Goal: Task Accomplishment & Management: Complete application form

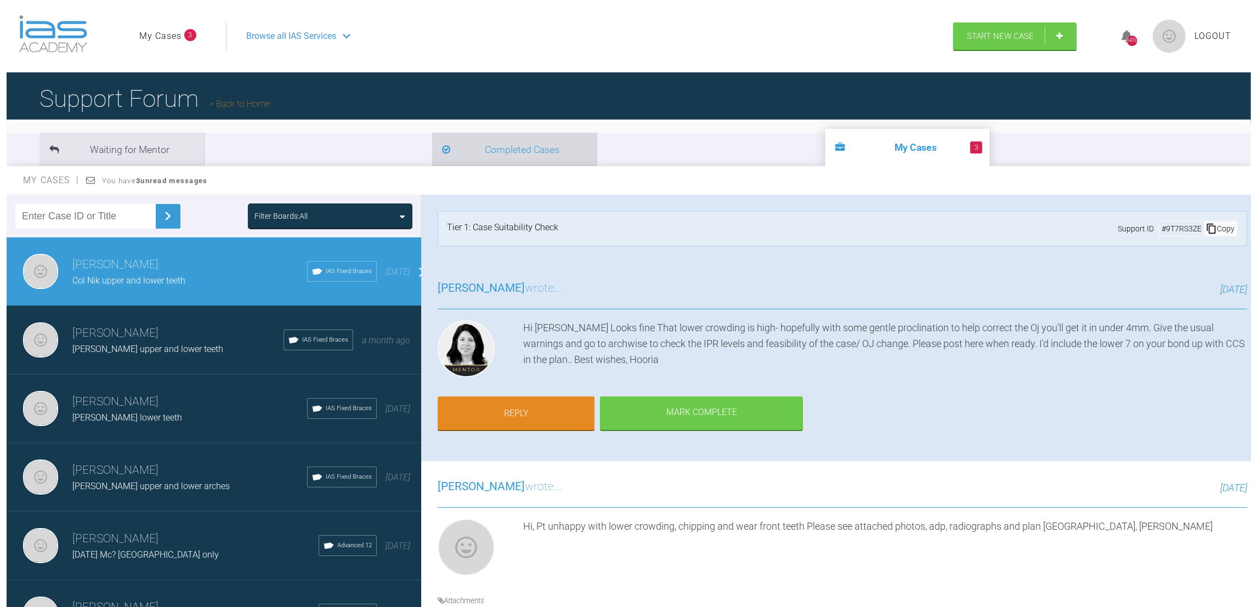
scroll to position [361, 0]
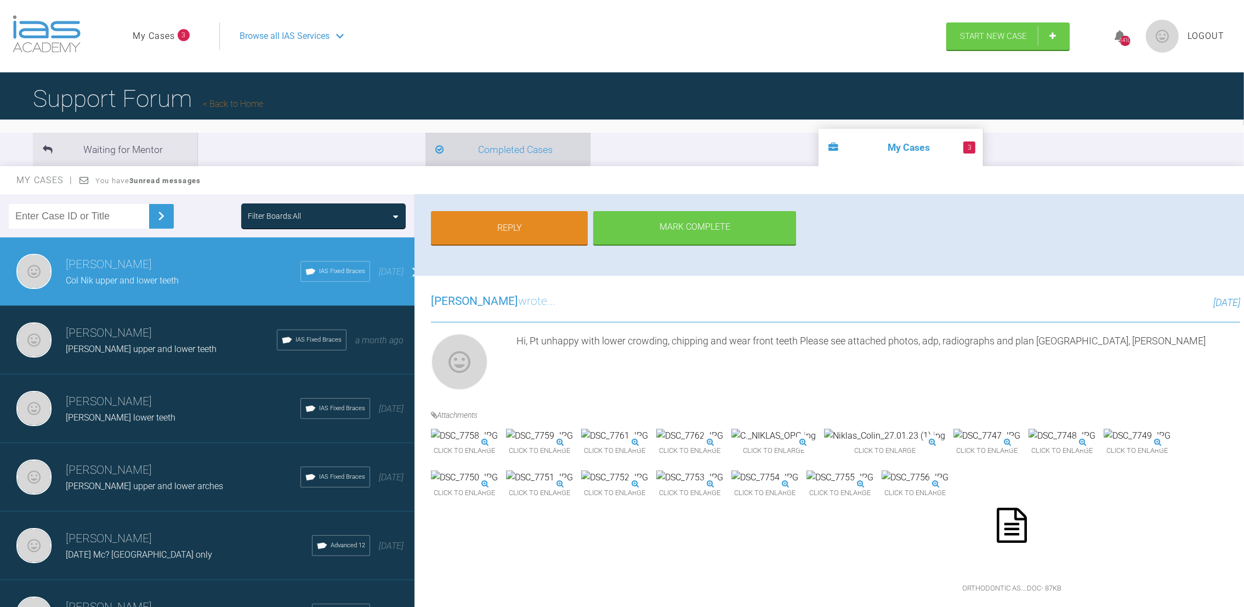
click at [426, 143] on li "Completed Cases" at bounding box center [508, 149] width 165 height 33
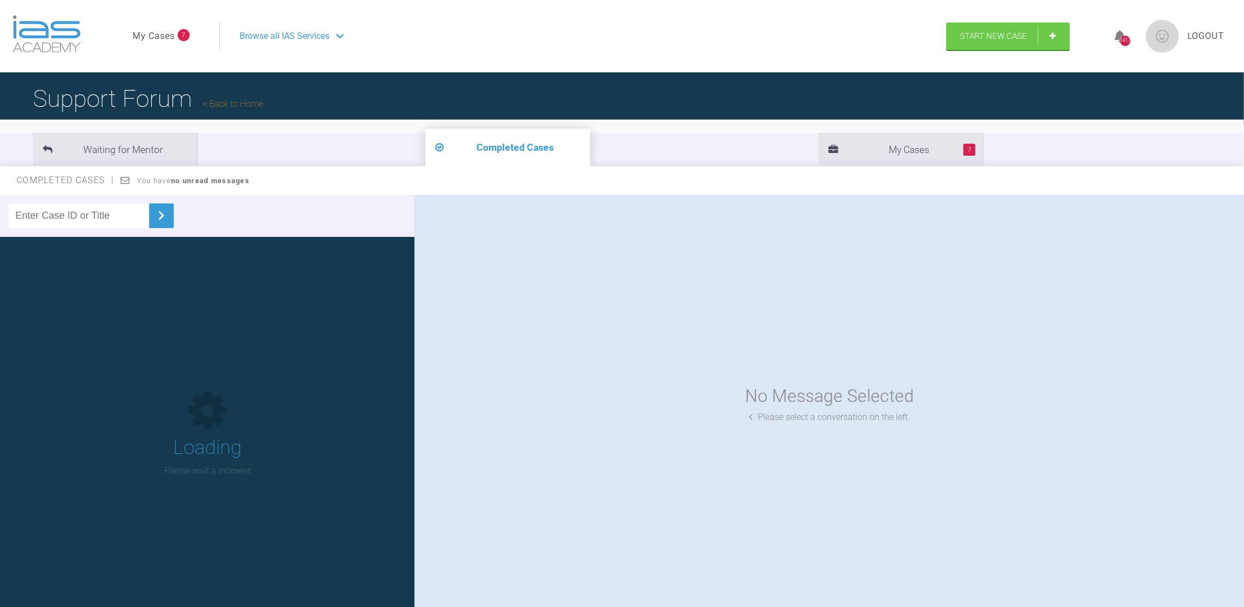
click at [55, 216] on input "text" at bounding box center [79, 215] width 140 height 25
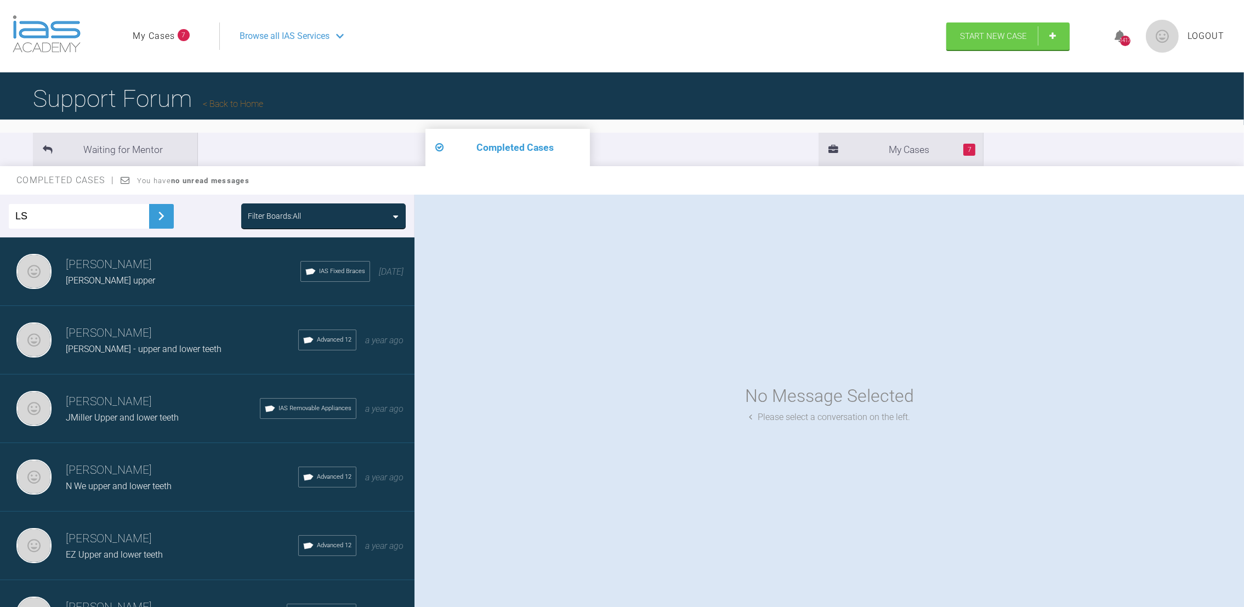
type input "LS"
click at [171, 209] on button at bounding box center [161, 216] width 25 height 25
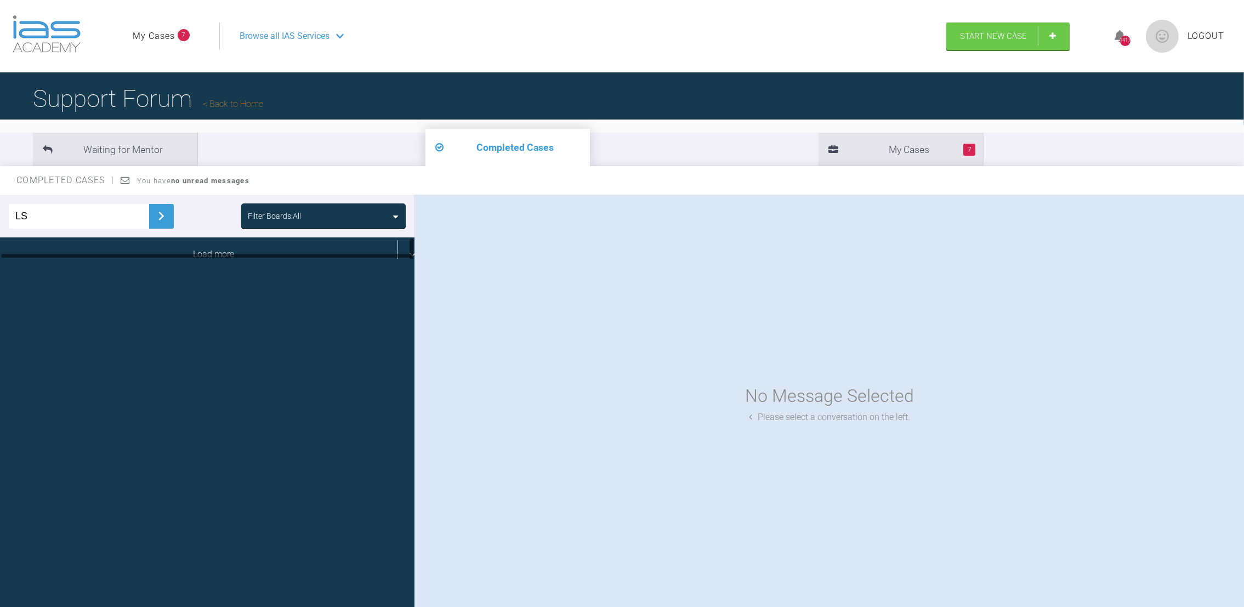
click at [188, 258] on div "Load more" at bounding box center [213, 254] width 427 height 34
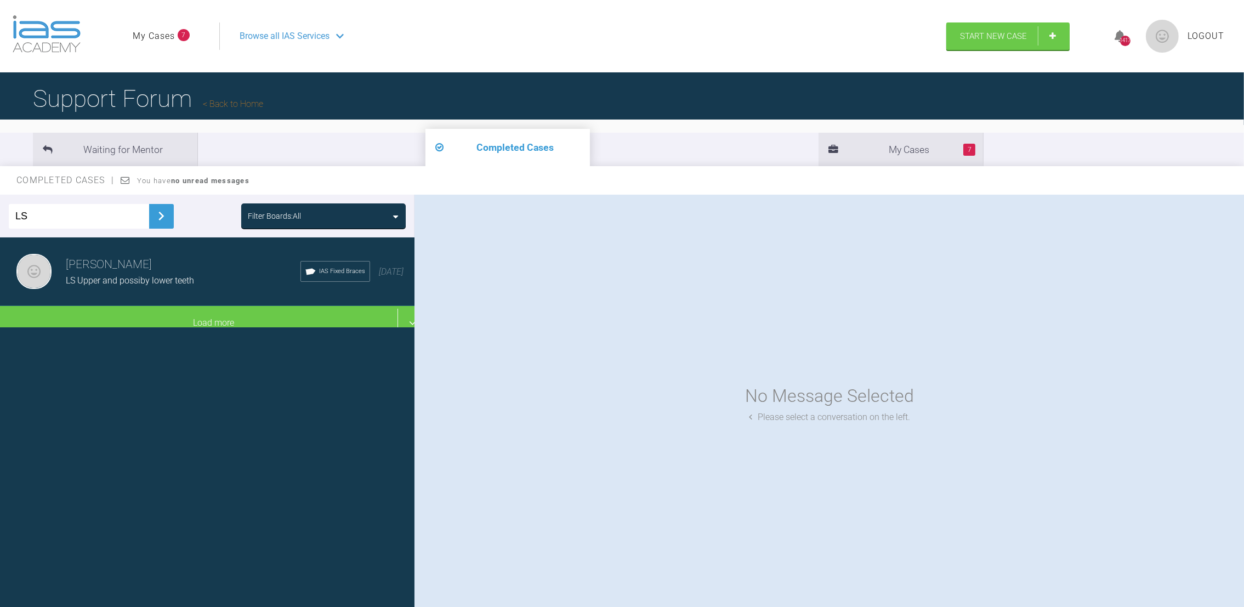
click at [134, 277] on span "LS Upper and possiby lower teeth" at bounding box center [130, 280] width 128 height 10
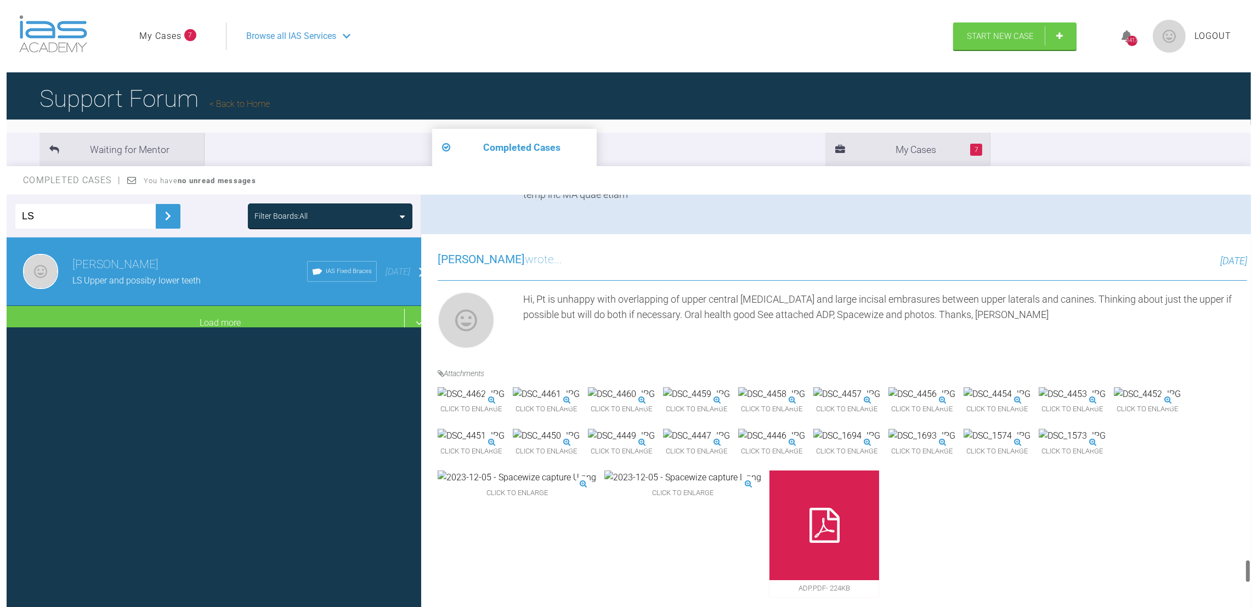
scroll to position [6925, 0]
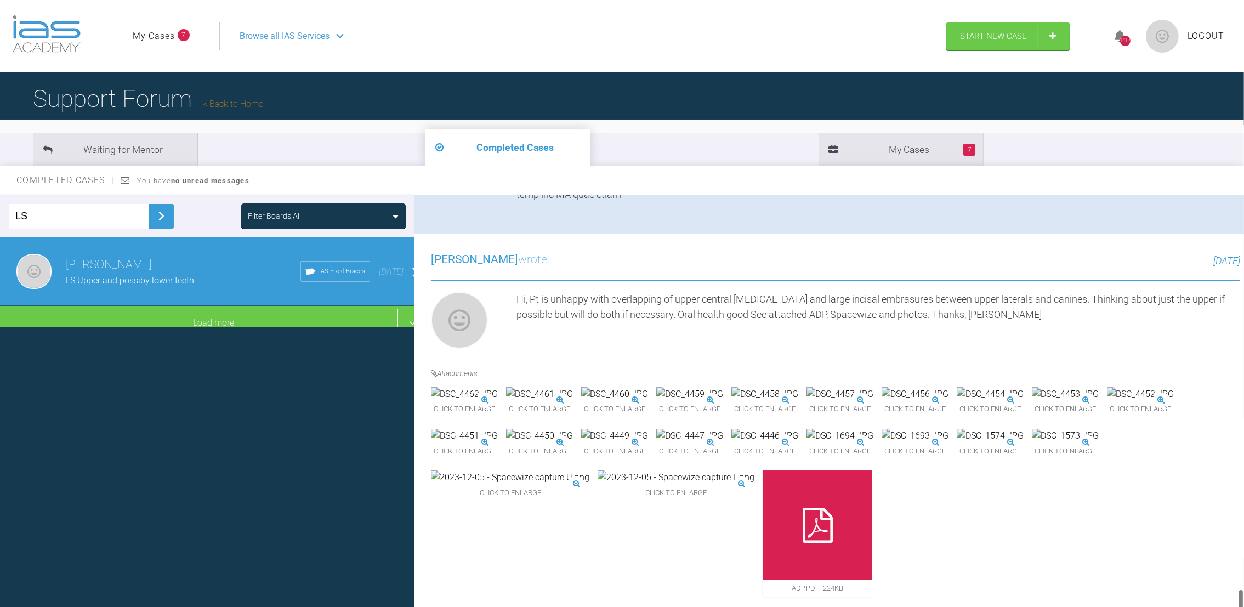
drag, startPoint x: 1242, startPoint y: 209, endPoint x: 1259, endPoint y: 616, distance: 406.7
click at [1244, 607] on html "My Cases 7 Logout Browse all IAS Services Start New Case 1417 Logout Support Fo…" at bounding box center [622, 360] width 1244 height 721
click at [1044, 42] on link "Start New Case" at bounding box center [1008, 37] width 123 height 27
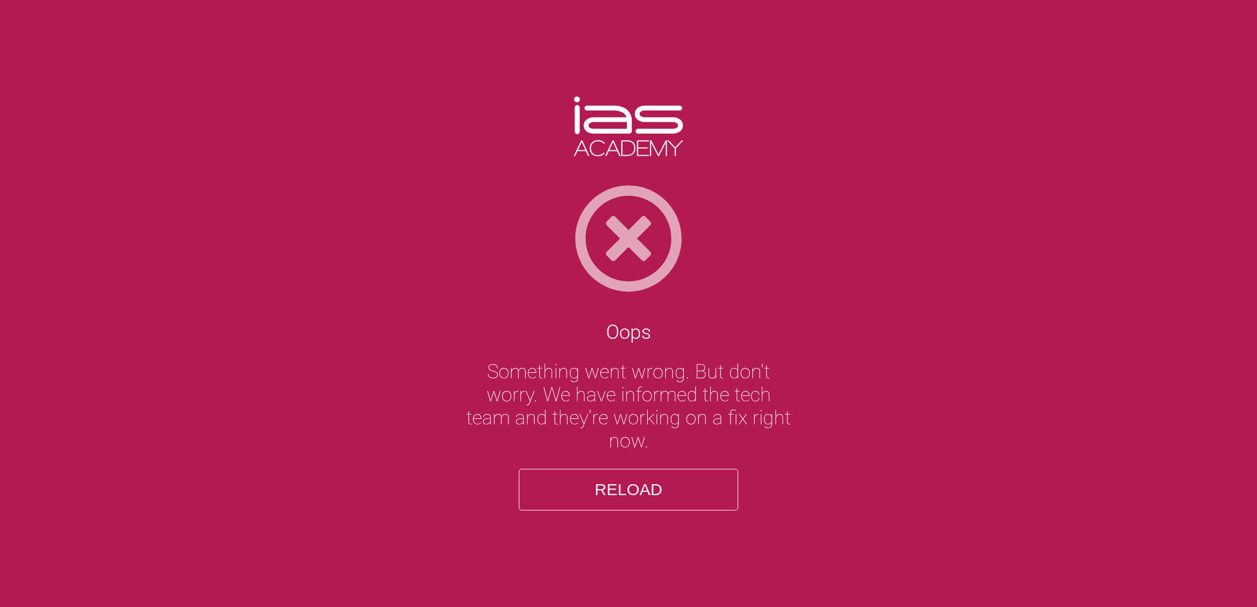
click at [604, 488] on button "Reload" at bounding box center [628, 490] width 219 height 42
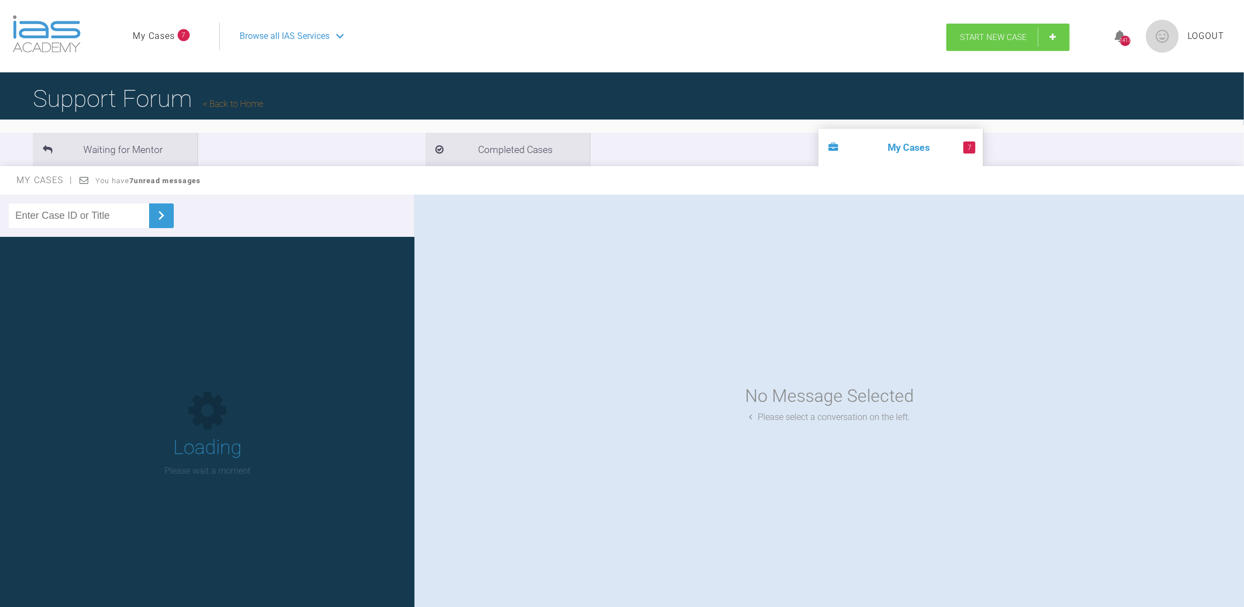
click at [1051, 40] on link "Start New Case" at bounding box center [1008, 37] width 123 height 27
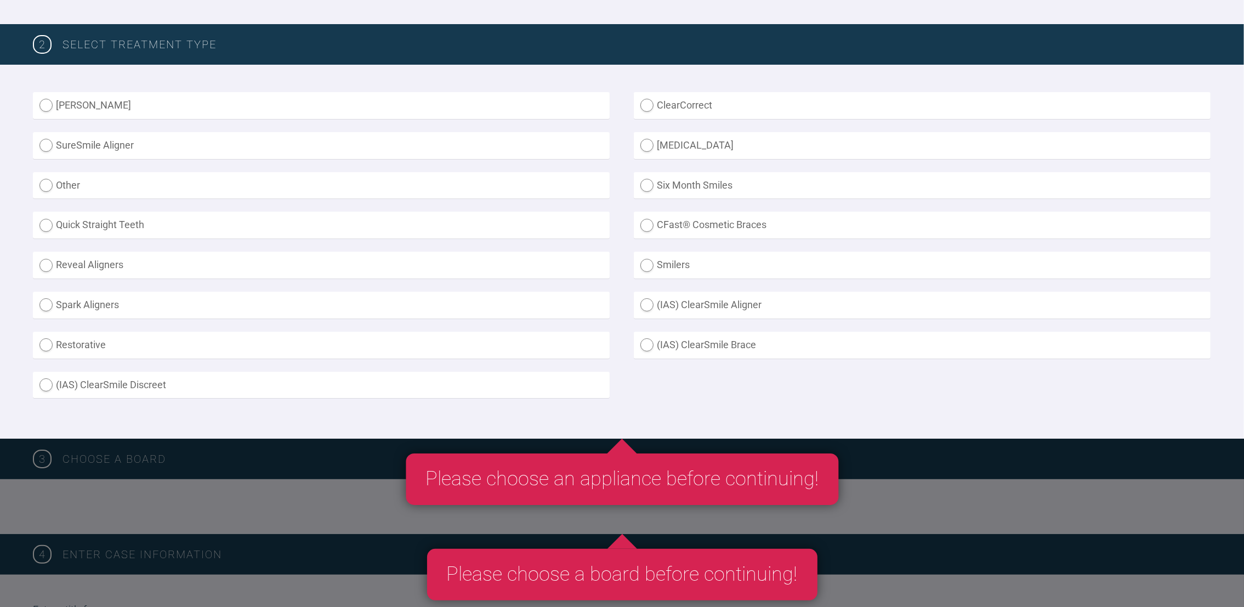
scroll to position [270, 0]
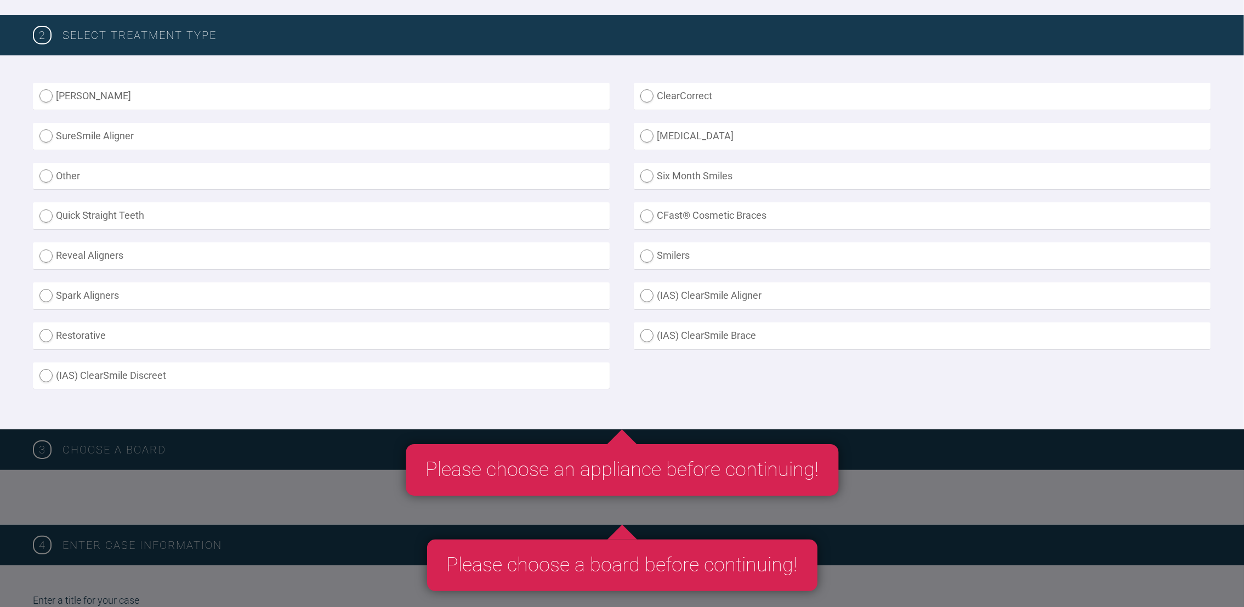
click at [649, 328] on label "(IAS) ClearSmile Brace" at bounding box center [922, 335] width 577 height 27
radio Brace "true"
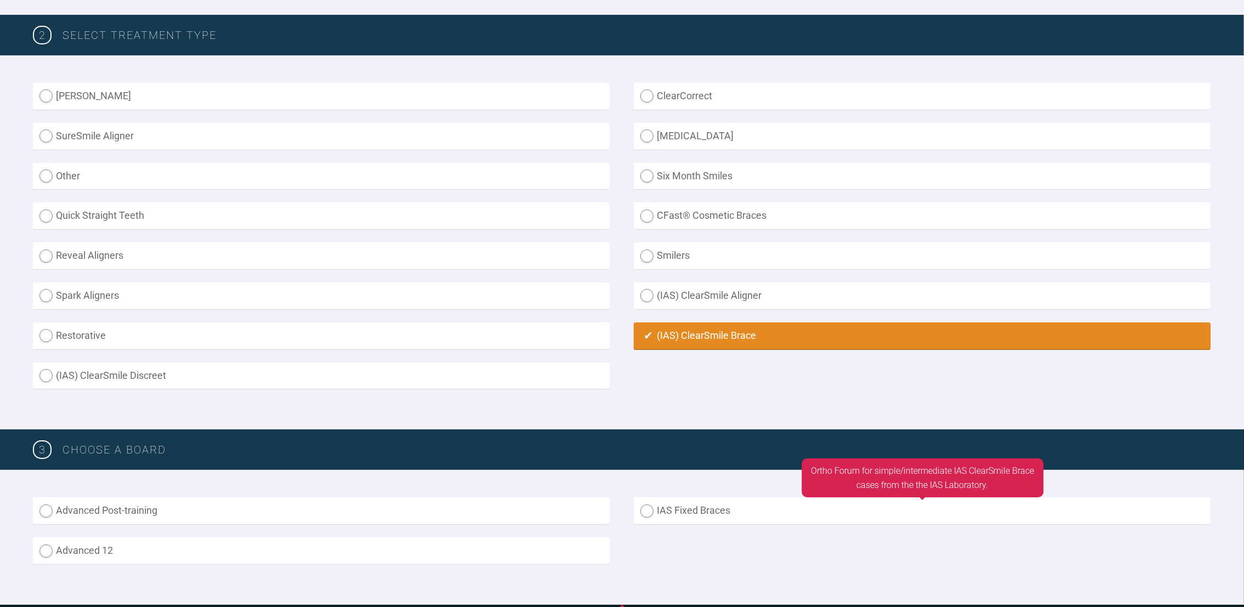
click at [649, 509] on label "IAS Fixed Braces" at bounding box center [922, 510] width 577 height 27
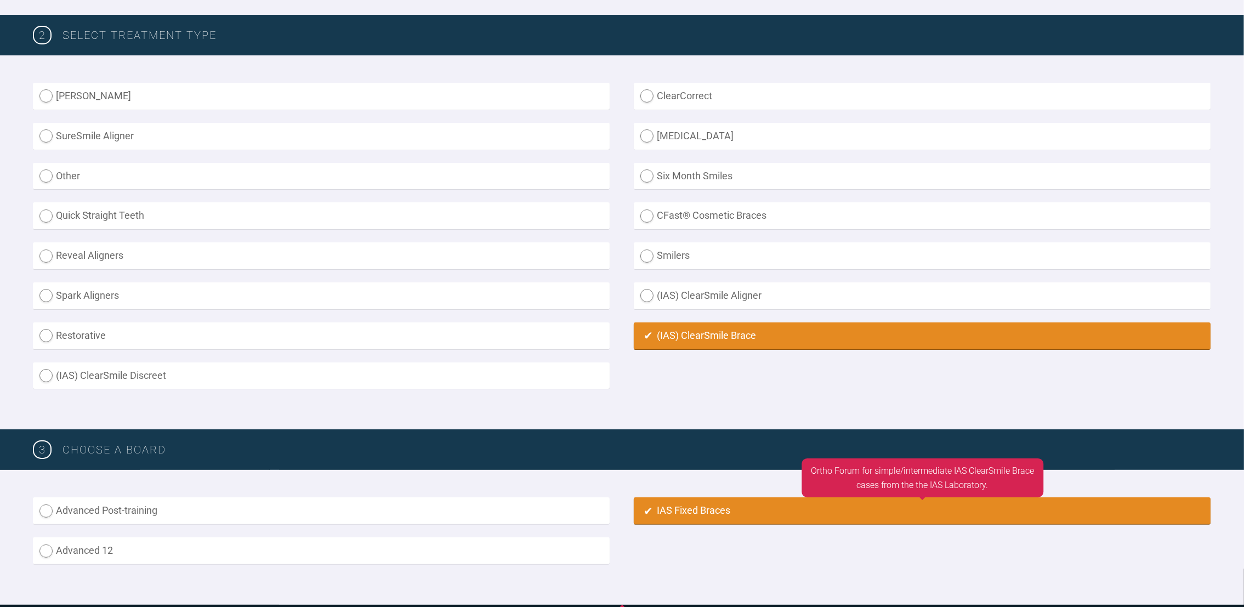
radio input "true"
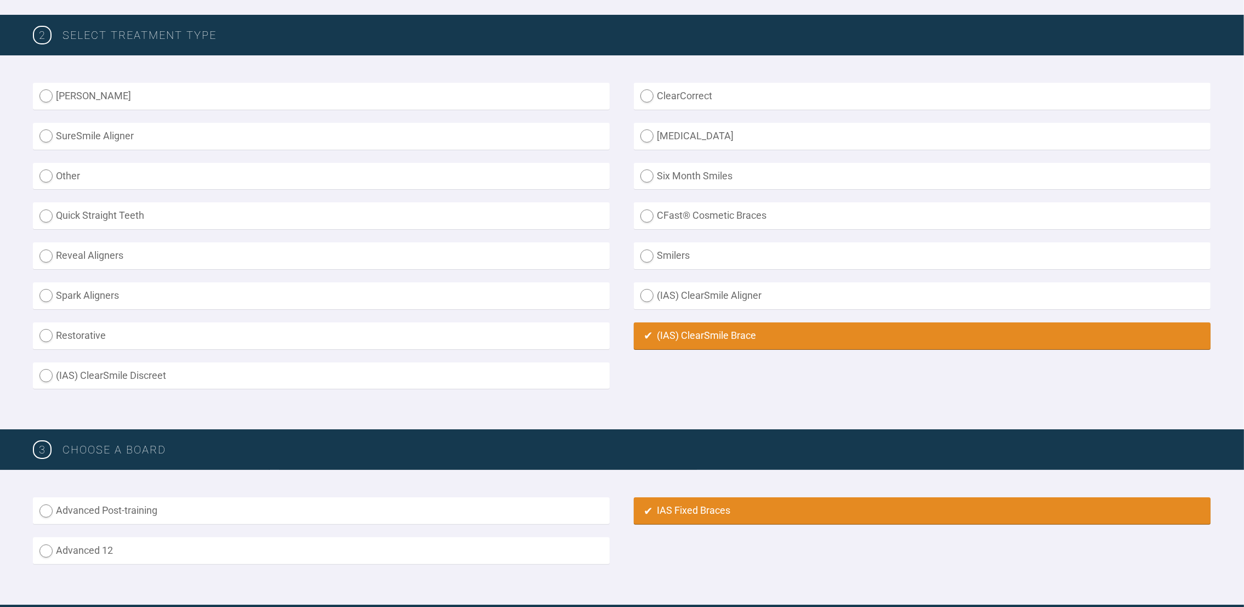
scroll to position [766, 0]
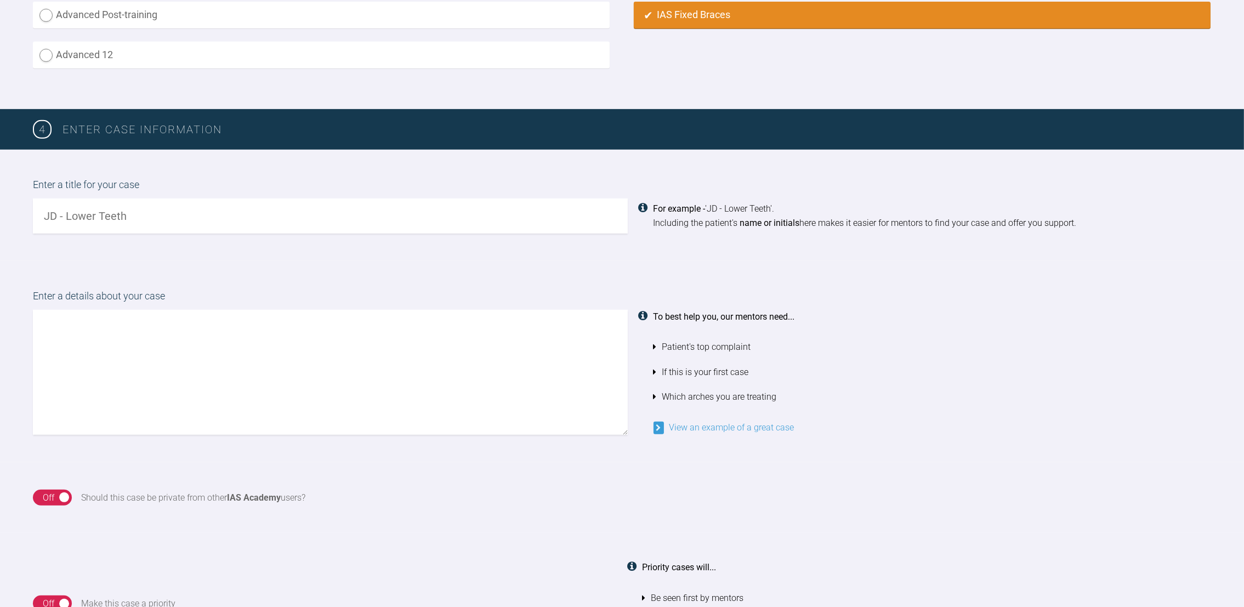
click at [356, 203] on input "text" at bounding box center [330, 216] width 595 height 35
type input "[PERSON_NAME] lower teeth"
click at [263, 315] on textarea at bounding box center [330, 372] width 595 height 125
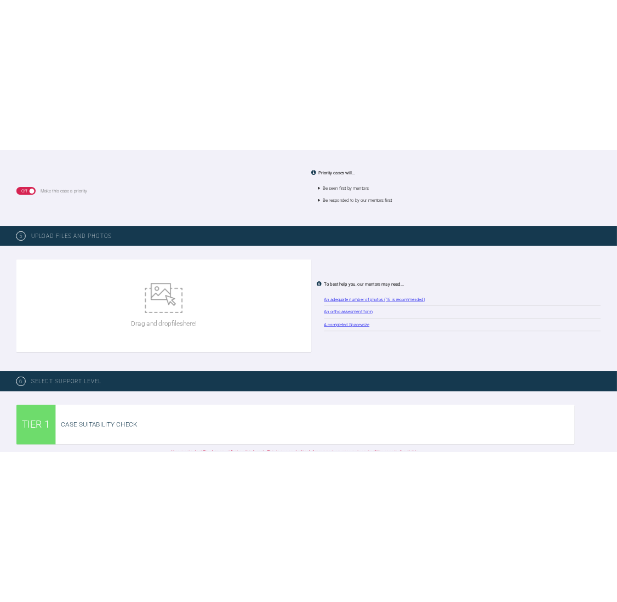
scroll to position [1347, 0]
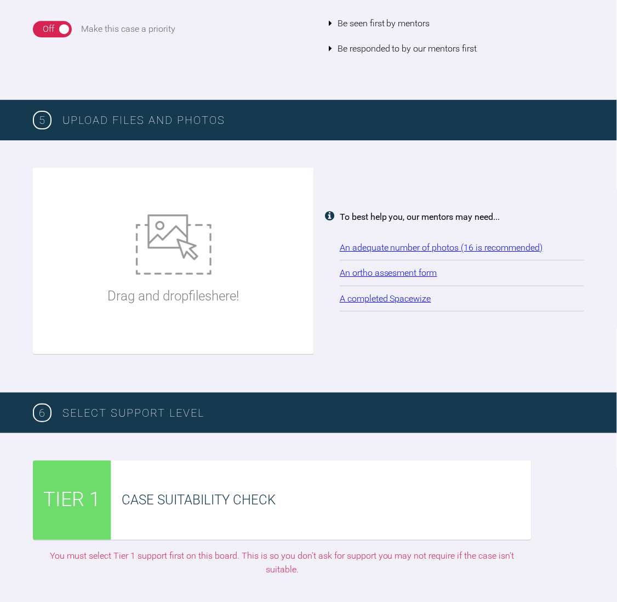
type textarea "Hi, Pt has upper ortho [DATE] and now wants to have lower done. Pleae find atta…"
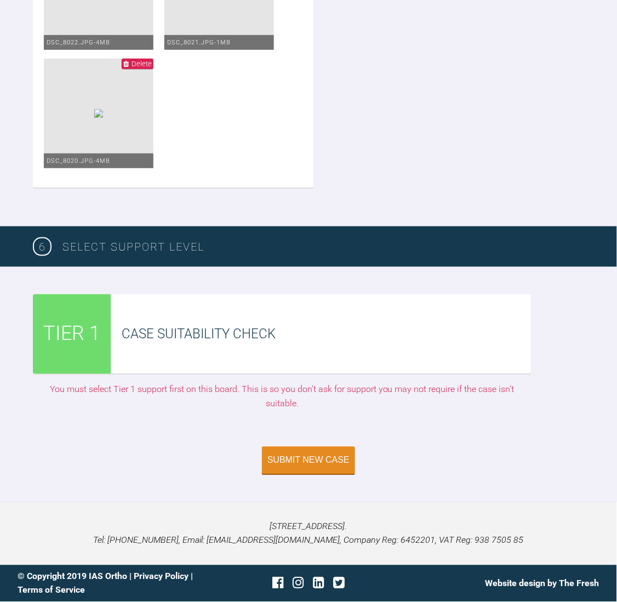
scroll to position [2993, 0]
click at [280, 457] on div "Submit New Case" at bounding box center [309, 462] width 82 height 10
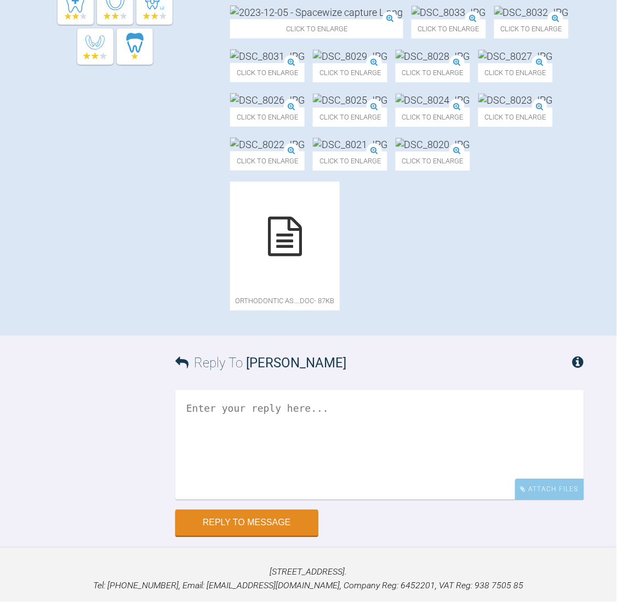
scroll to position [701, 0]
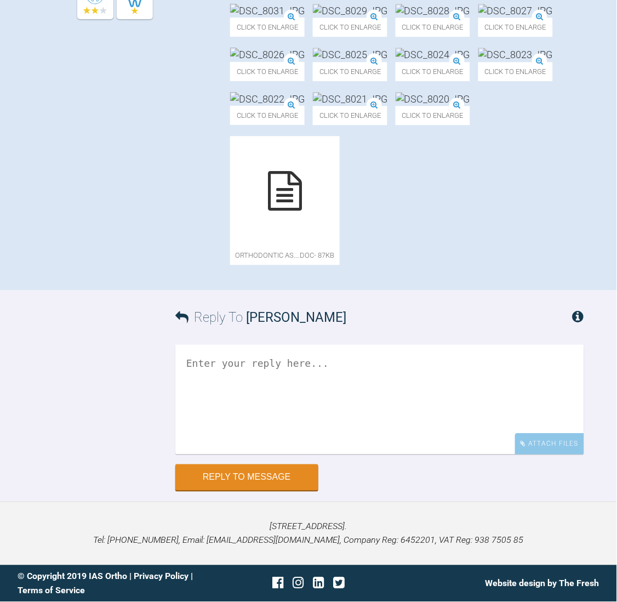
click at [115, 219] on div "[PERSON_NAME]" at bounding box center [131, 39] width 197 height 484
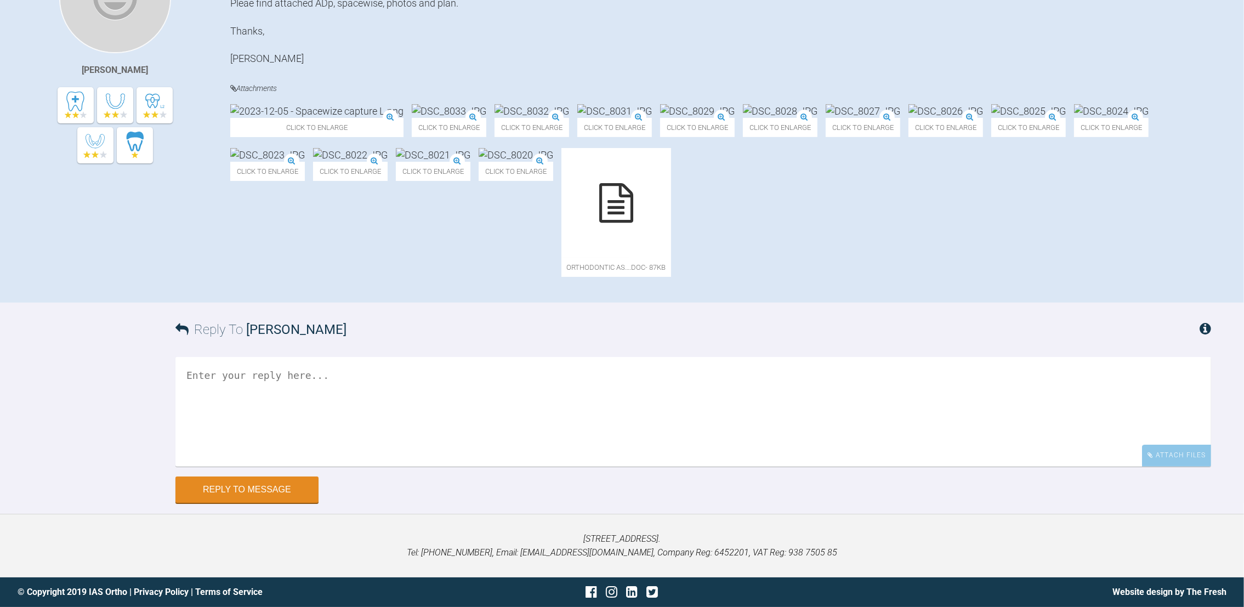
scroll to position [0, 0]
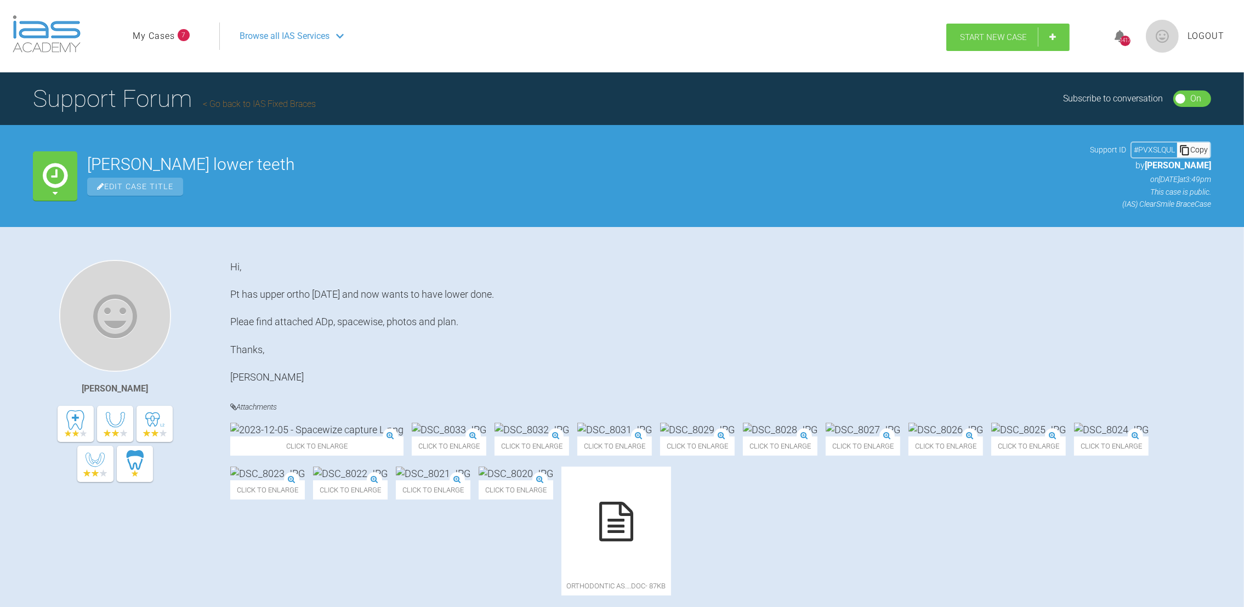
click at [1049, 32] on link "Start New Case" at bounding box center [1008, 37] width 123 height 27
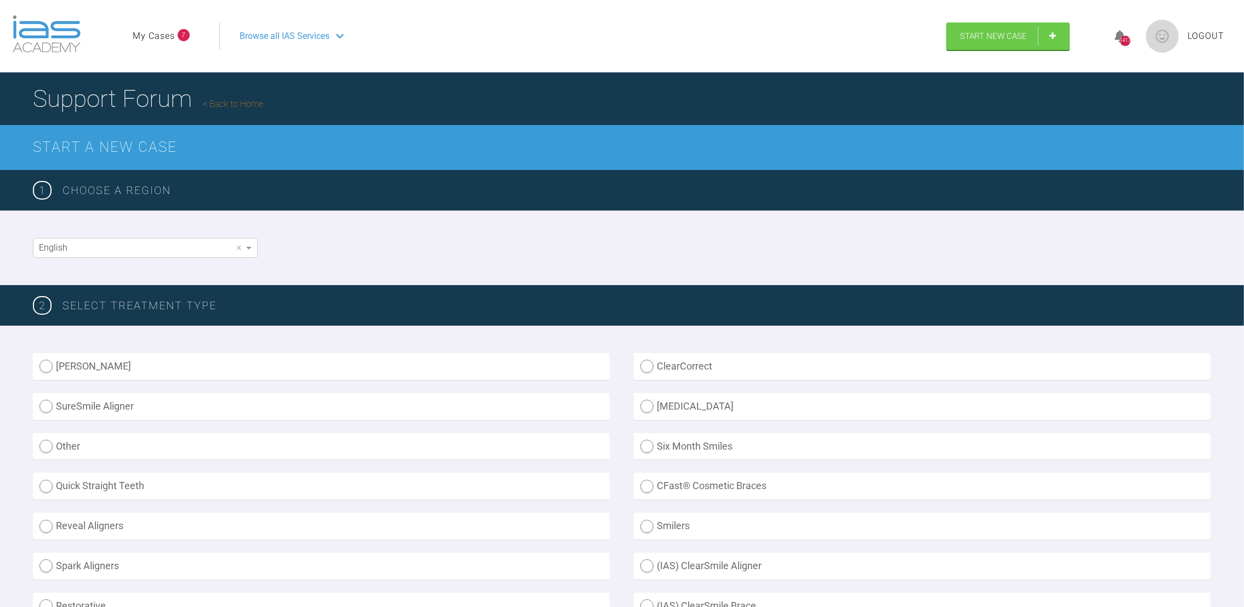
click at [284, 36] on span "Browse all IAS Services" at bounding box center [285, 36] width 90 height 14
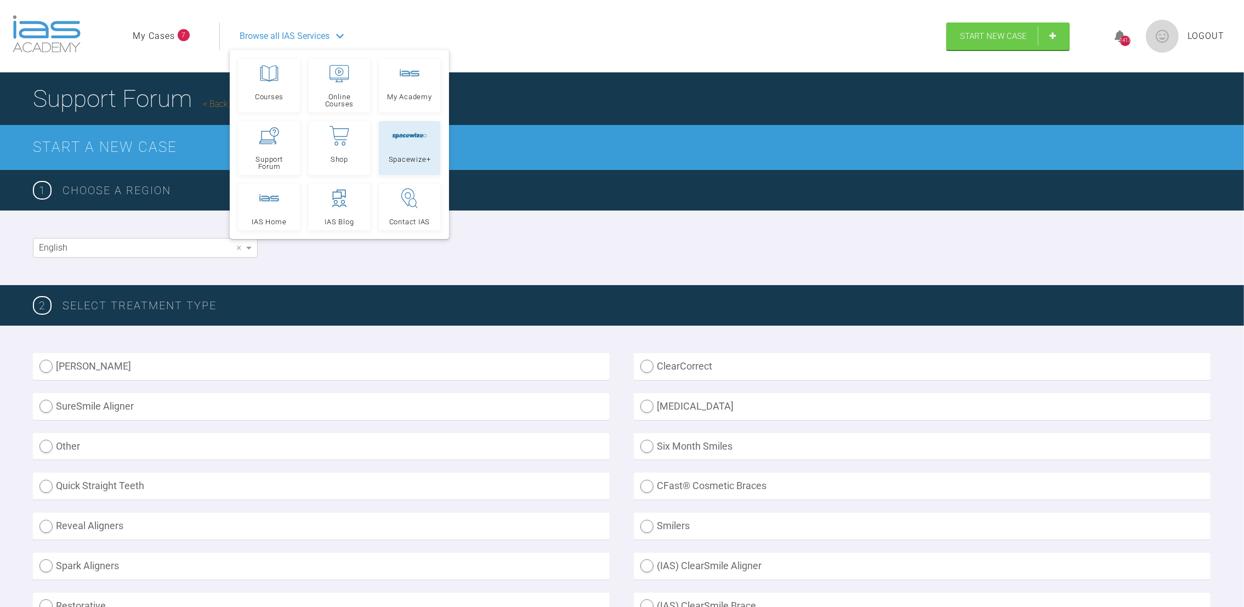
click at [419, 138] on icon at bounding box center [409, 136] width 35 height 7
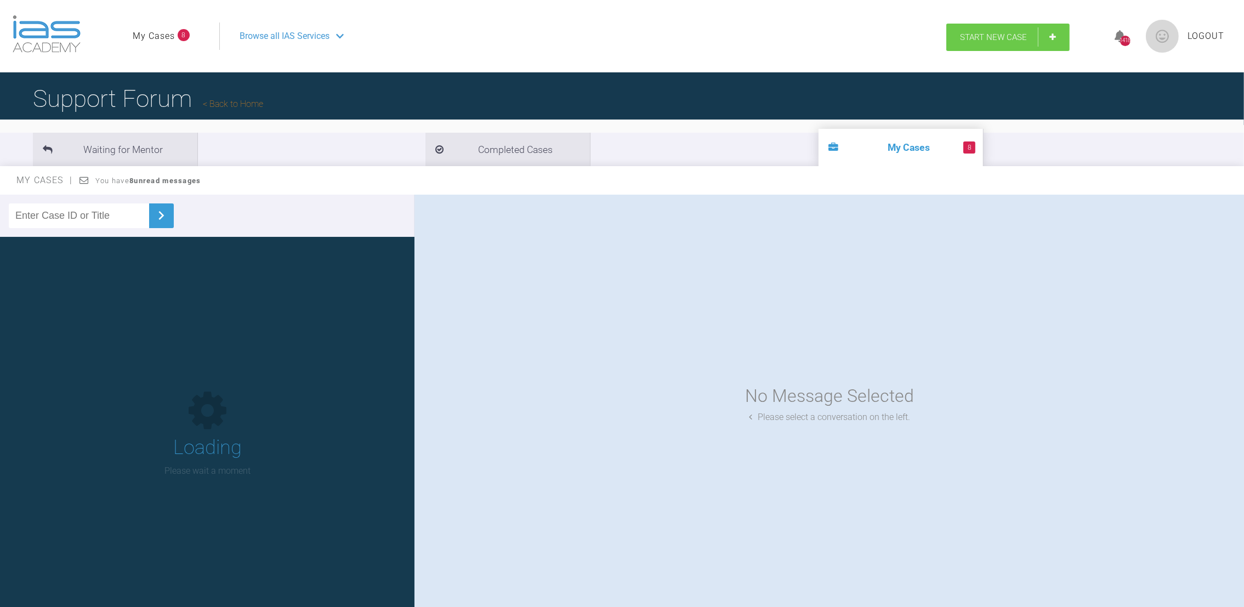
click at [1011, 32] on span "Start New Case" at bounding box center [993, 37] width 67 height 10
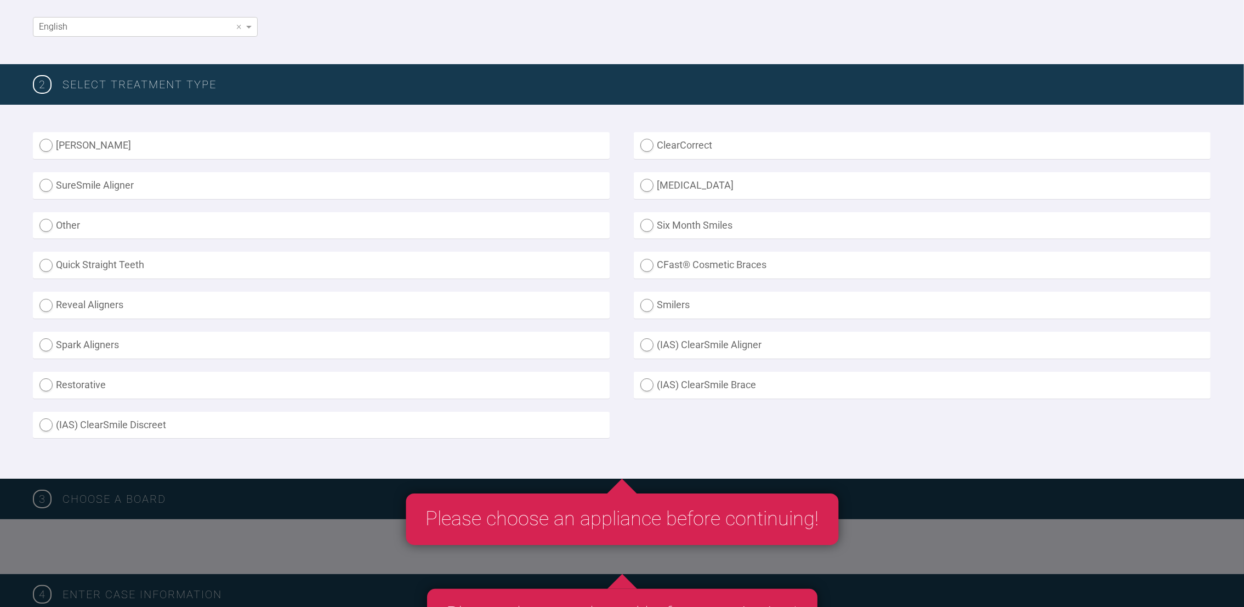
scroll to position [251, 0]
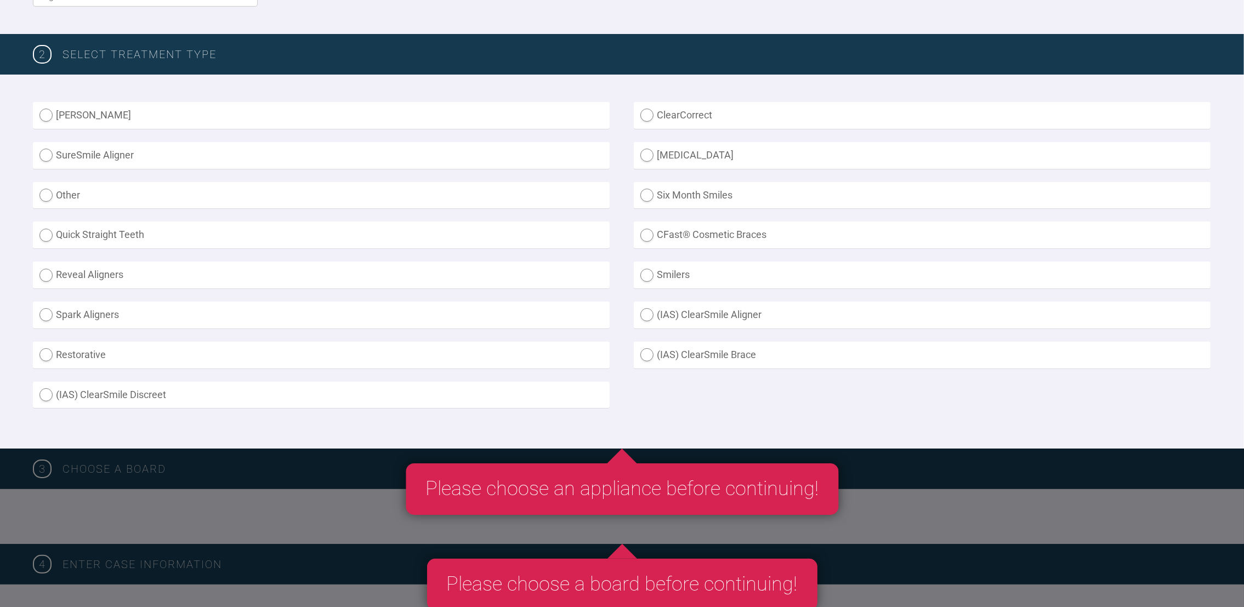
click at [648, 352] on label "(IAS) ClearSmile Brace" at bounding box center [922, 355] width 577 height 27
radio Brace "true"
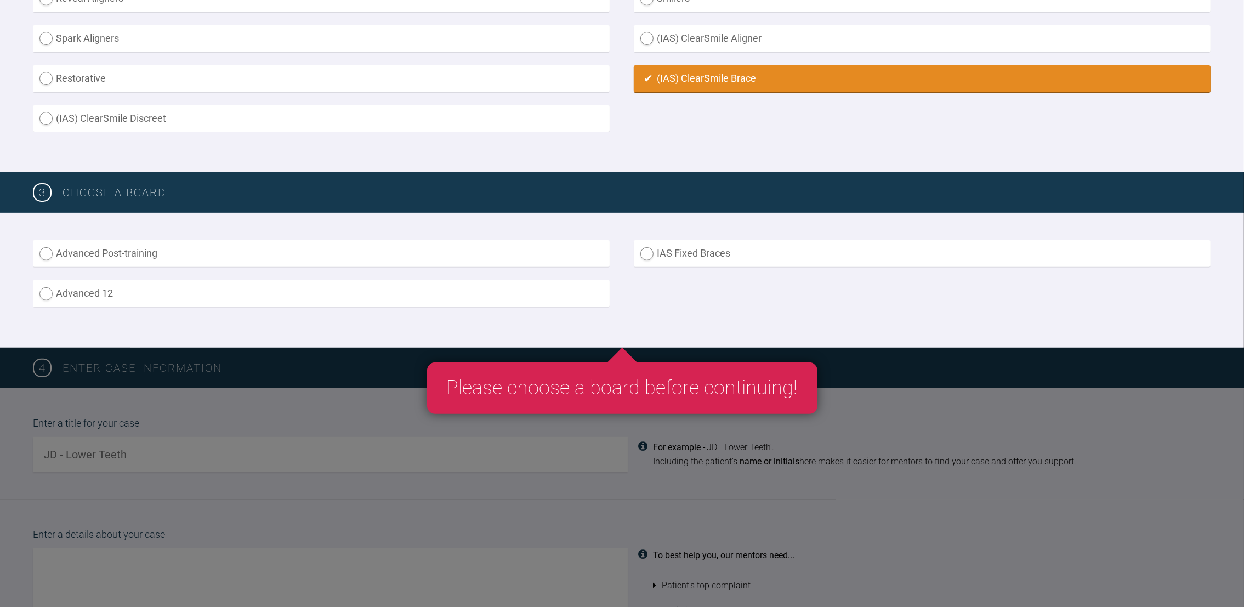
scroll to position [529, 0]
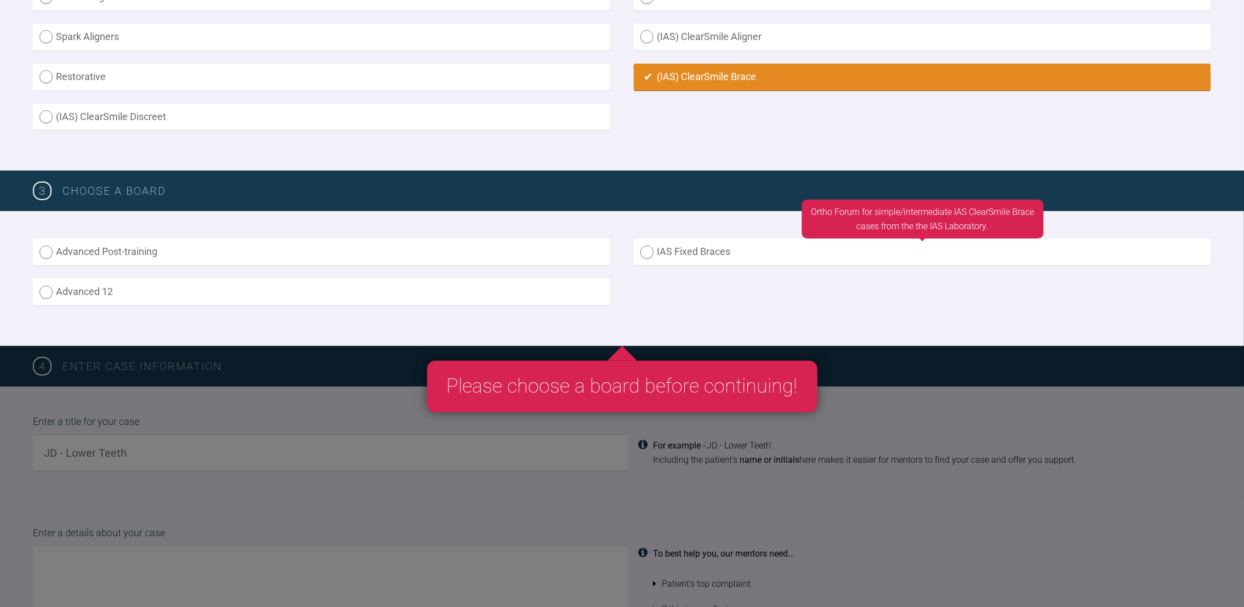
click at [649, 245] on label "IAS Fixed Braces" at bounding box center [922, 252] width 577 height 27
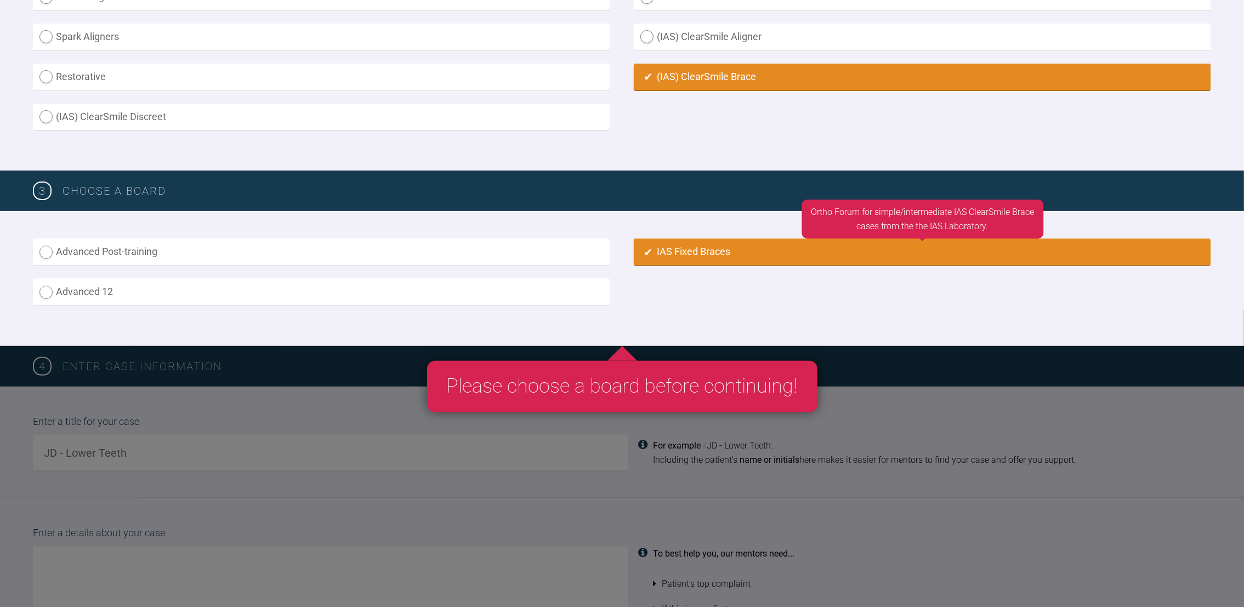
radio input "true"
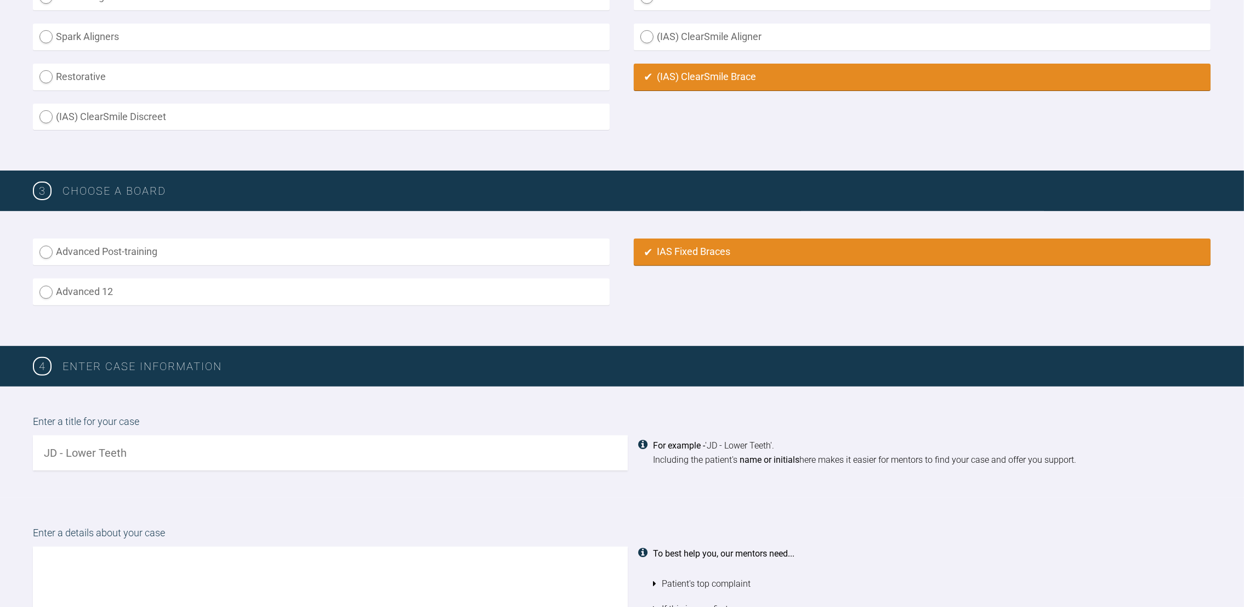
scroll to position [766, 0]
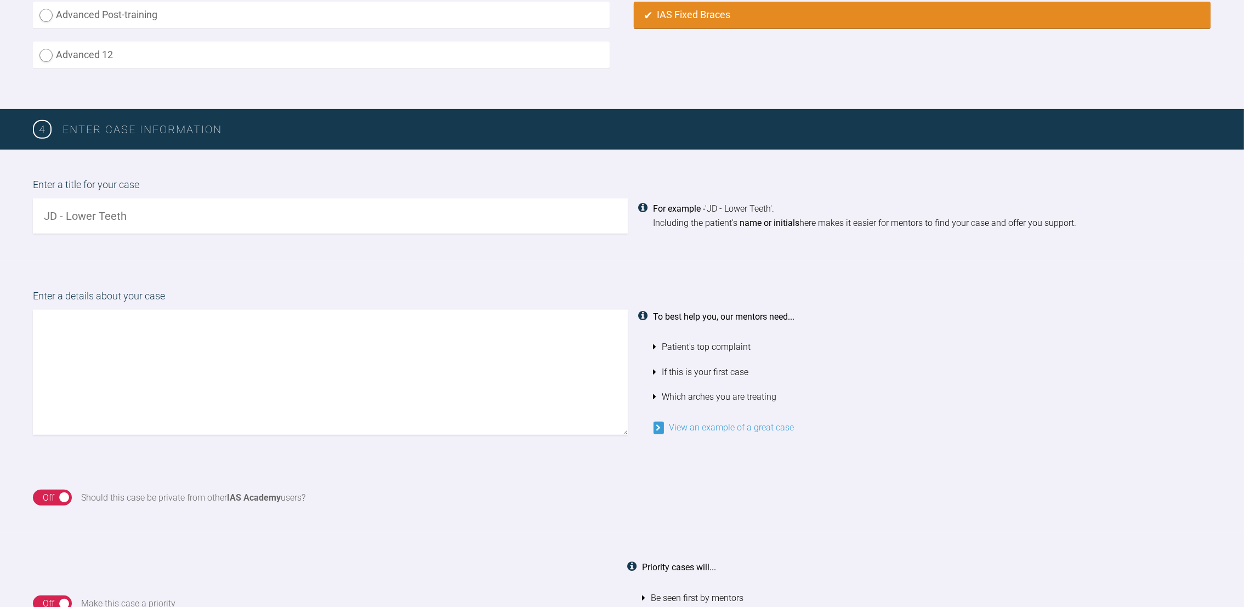
click at [268, 206] on input "text" at bounding box center [330, 216] width 595 height 35
type input "Dm lower teet"
click at [174, 315] on textarea at bounding box center [330, 372] width 595 height 125
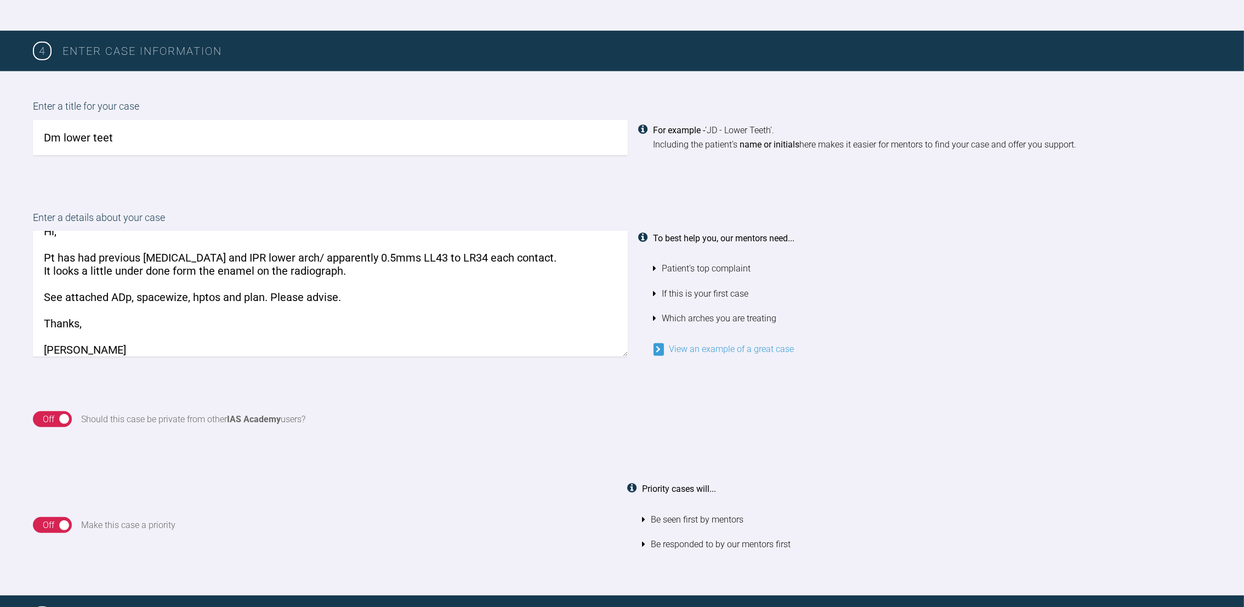
scroll to position [857, 0]
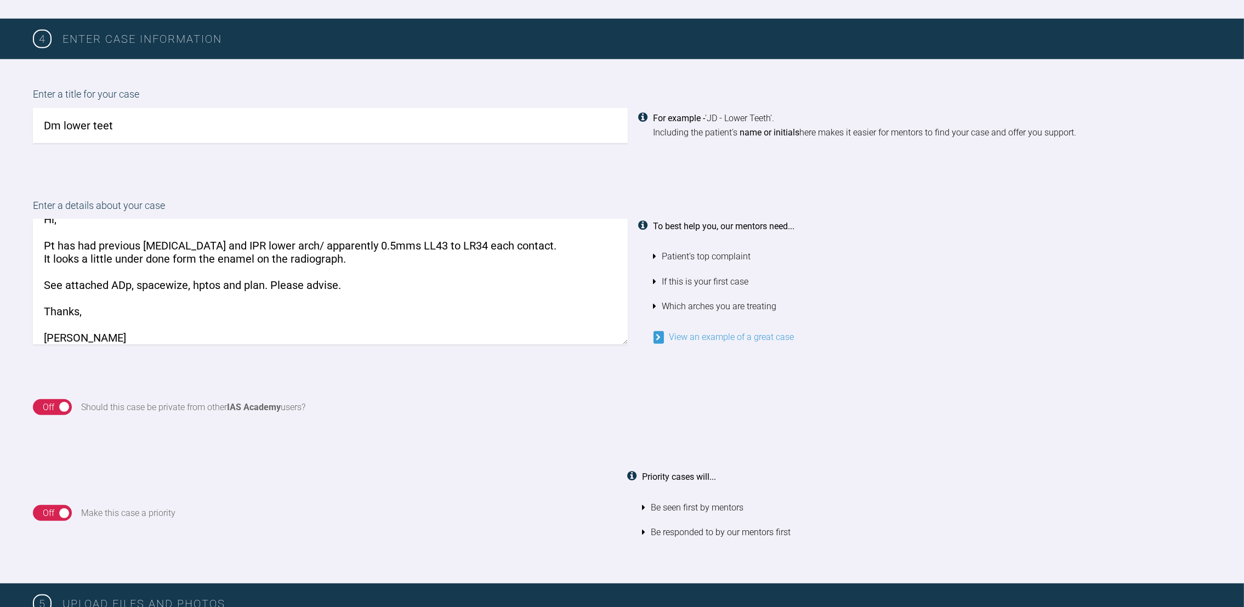
click at [354, 257] on textarea "Hi, Pt has had previous invisalign and IPR lower arch/ apparently 0.5mms LL43 t…" at bounding box center [330, 281] width 595 height 125
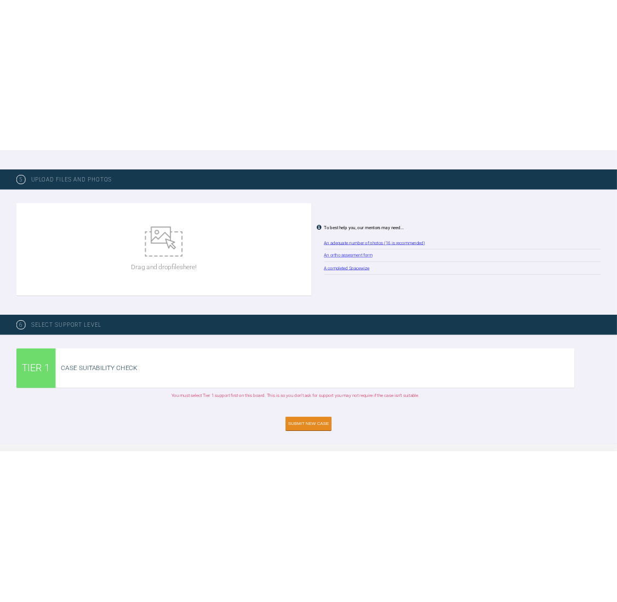
scroll to position [1382, 0]
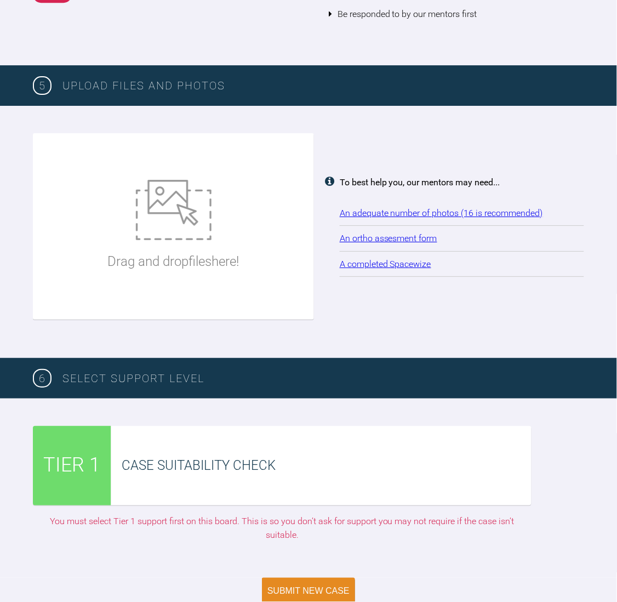
type textarea "Hi, Pt has had previous invisalign and IPR lower arch/ apparently 0.5mms LL43 t…"
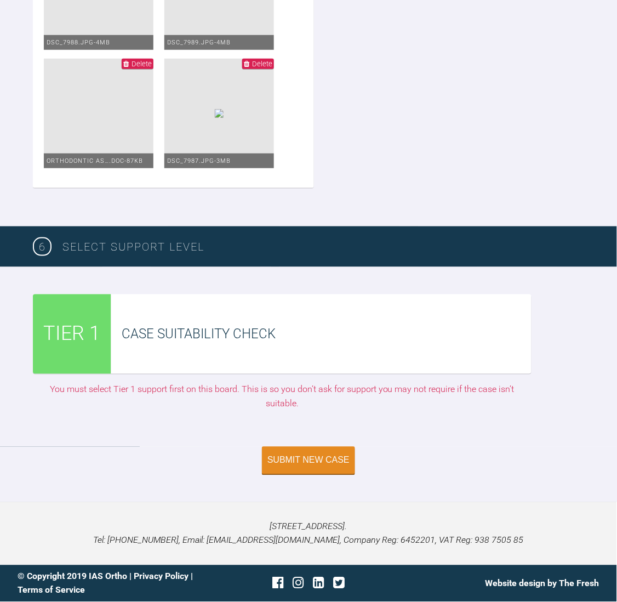
scroll to position [3111, 0]
click at [291, 465] on div "Submit New Case" at bounding box center [309, 462] width 82 height 10
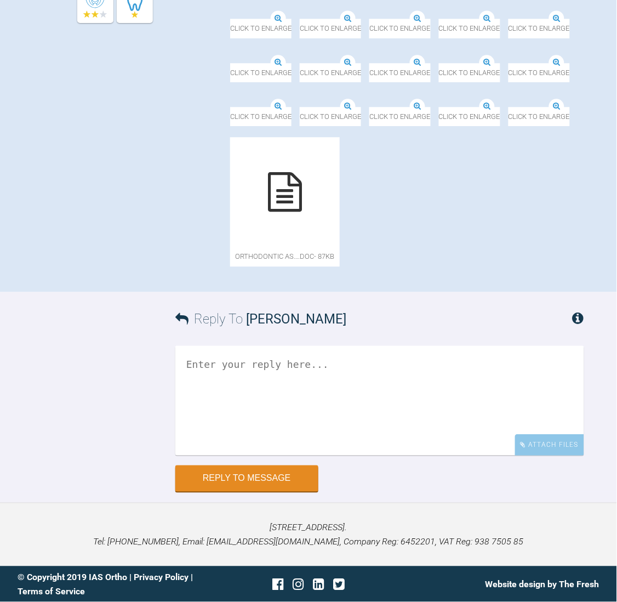
scroll to position [846, 0]
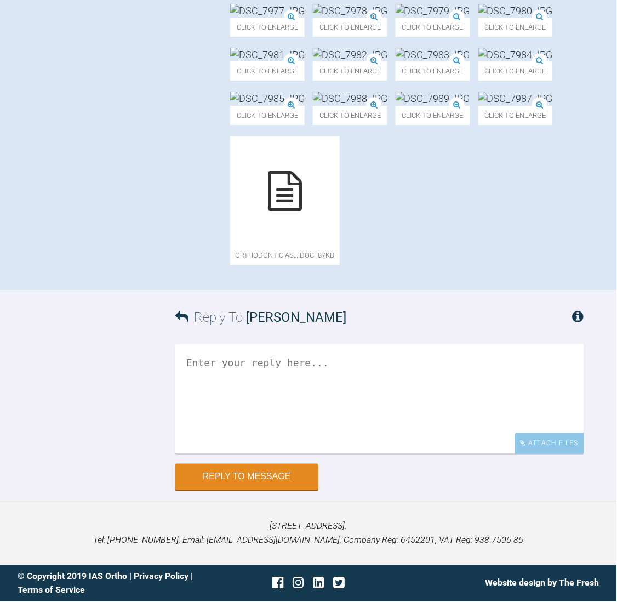
click at [157, 186] on div "[PERSON_NAME]" at bounding box center [131, 17] width 197 height 525
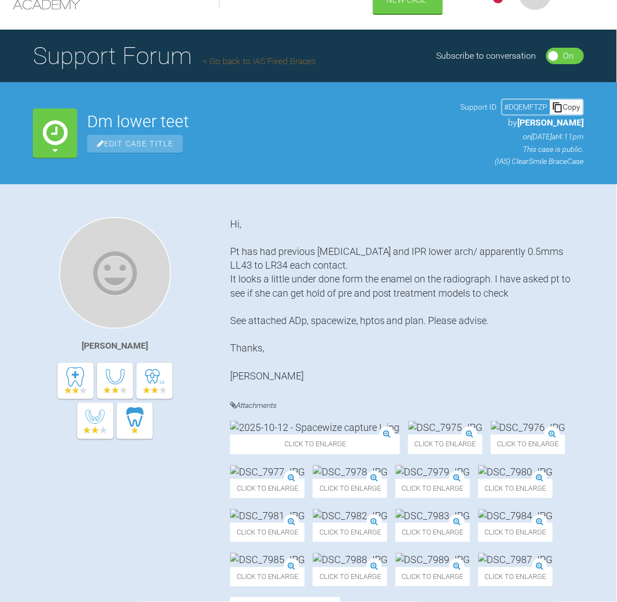
scroll to position [34, 0]
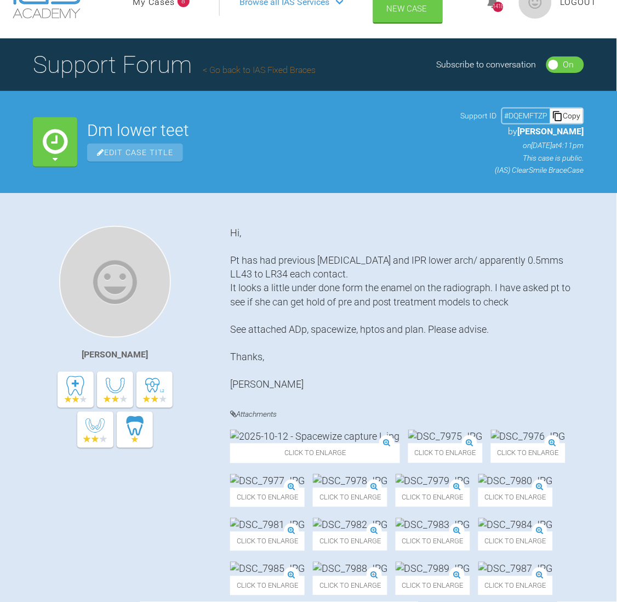
click at [268, 70] on link "Go back to IAS Fixed Braces" at bounding box center [259, 70] width 113 height 10
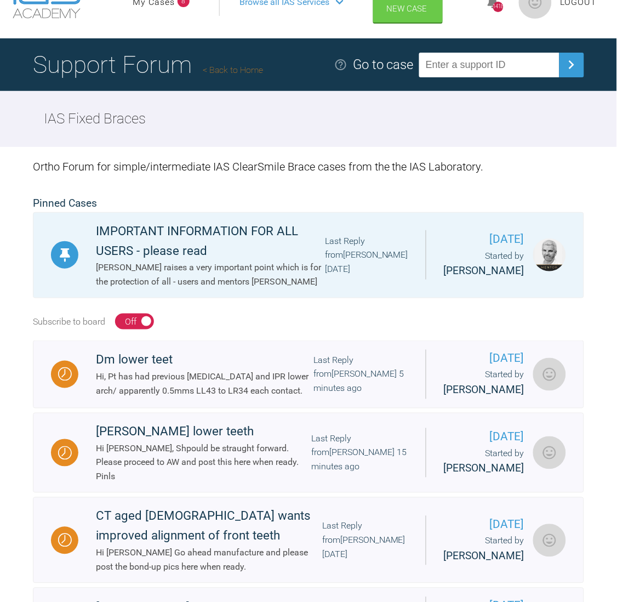
click at [147, 4] on link "My Cases" at bounding box center [154, 2] width 42 height 14
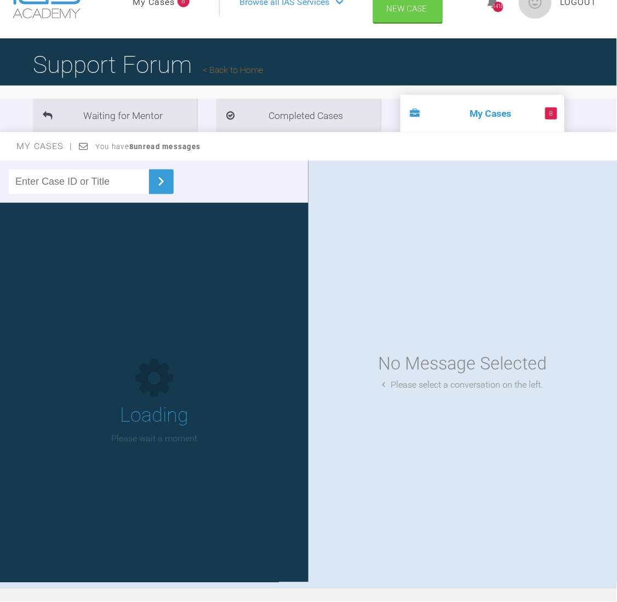
click at [147, 4] on link "My Cases" at bounding box center [154, 2] width 42 height 14
click at [123, 111] on li "Waiting for Mentor" at bounding box center [115, 115] width 165 height 33
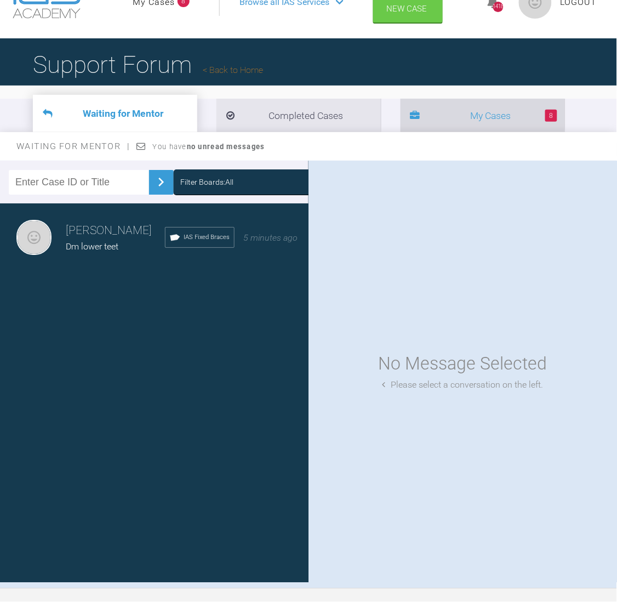
click at [445, 120] on li "8 My Cases" at bounding box center [483, 115] width 165 height 33
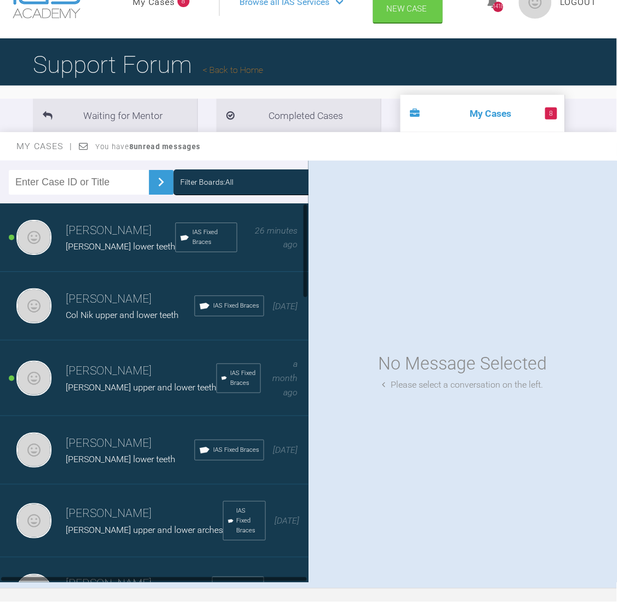
click at [87, 251] on div "[PERSON_NAME] lower teeth" at bounding box center [121, 247] width 110 height 14
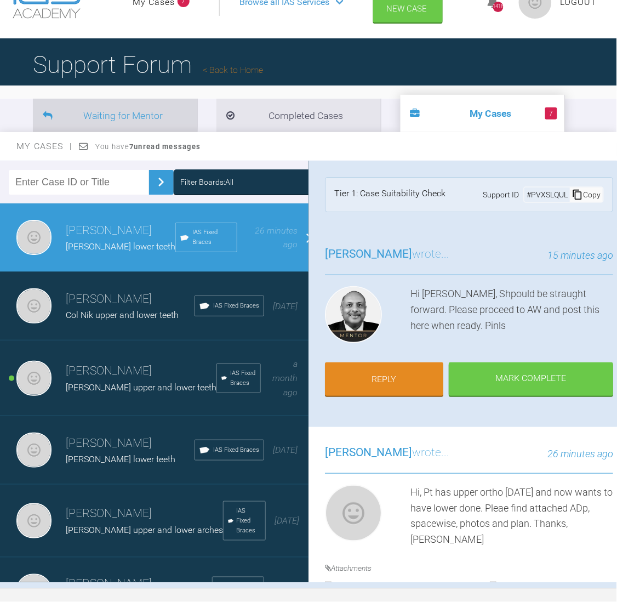
click at [140, 107] on li "Waiting for Mentor" at bounding box center [115, 115] width 165 height 33
